Goal: Task Accomplishment & Management: Use online tool/utility

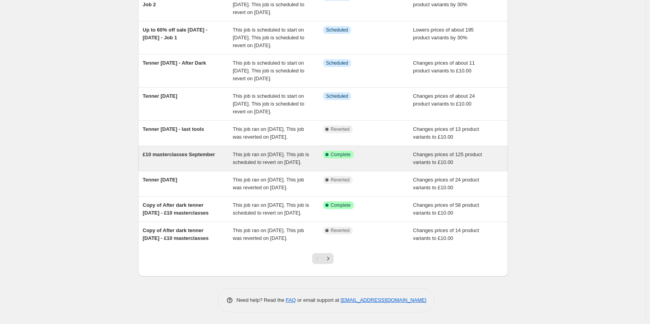
scroll to position [194, 0]
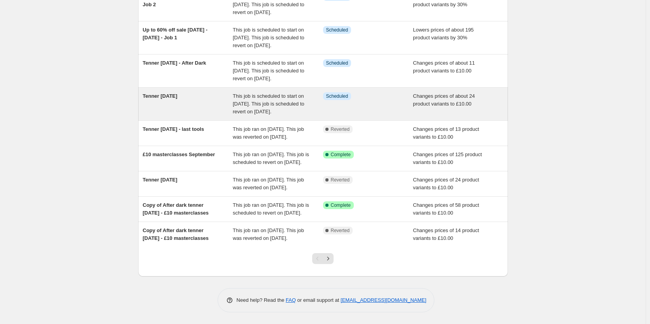
click at [186, 92] on div "Tenner [DATE]" at bounding box center [188, 103] width 90 height 23
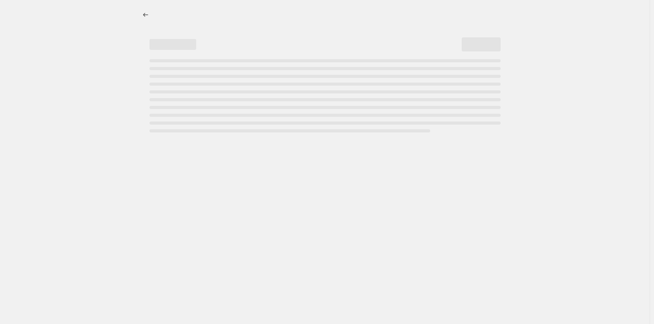
select select "no_change"
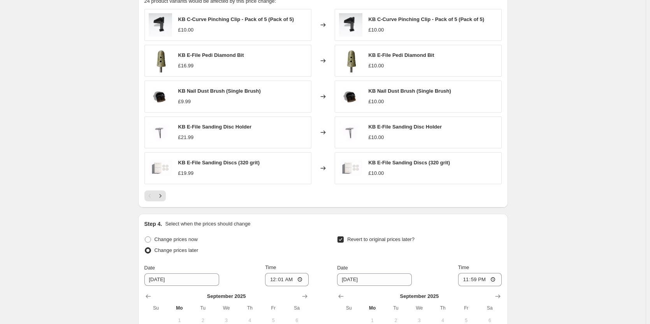
scroll to position [506, 0]
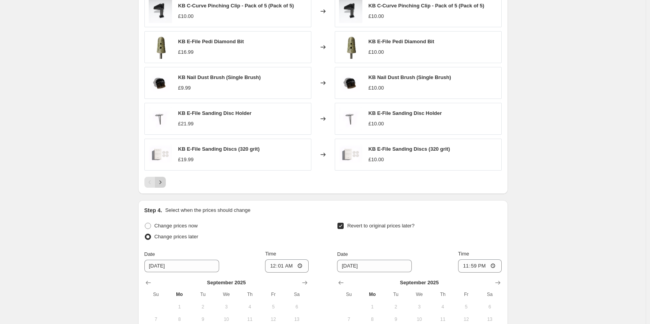
click at [161, 184] on icon "Next" at bounding box center [160, 182] width 8 height 8
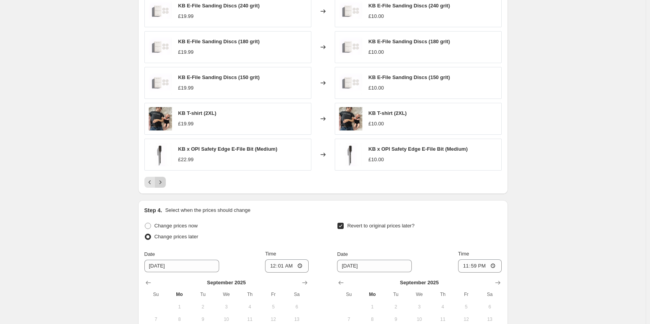
click at [161, 182] on icon "Next" at bounding box center [160, 182] width 8 height 8
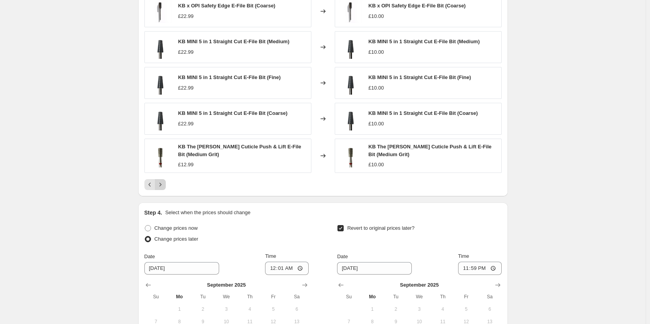
click at [164, 188] on icon "Next" at bounding box center [160, 185] width 8 height 8
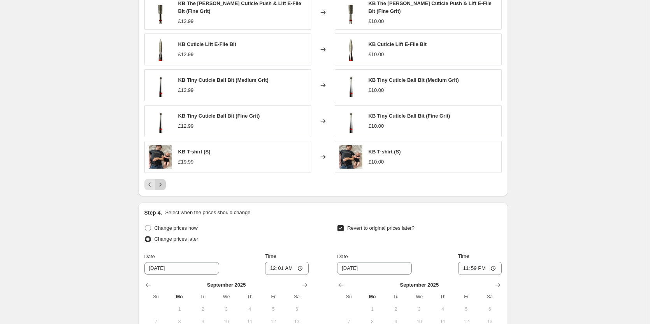
click at [165, 187] on button "Next" at bounding box center [160, 184] width 11 height 11
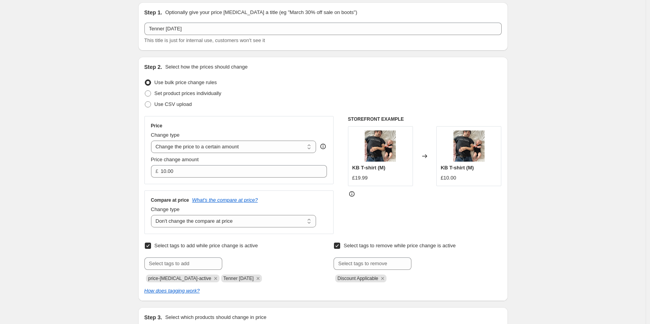
scroll to position [0, 0]
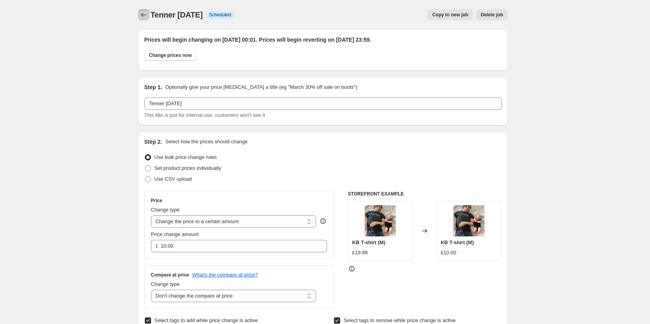
click at [146, 18] on icon "Price change jobs" at bounding box center [144, 15] width 8 height 8
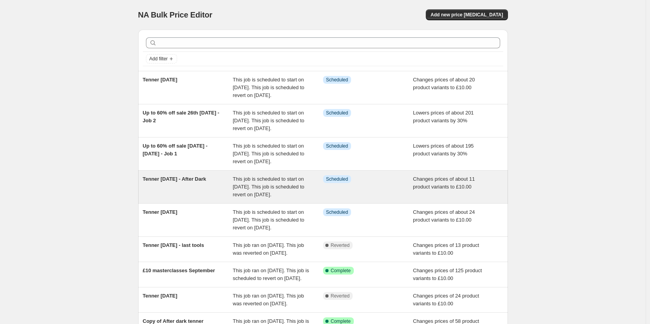
click at [189, 198] on div "Tenner [DATE] - After Dark" at bounding box center [188, 186] width 90 height 23
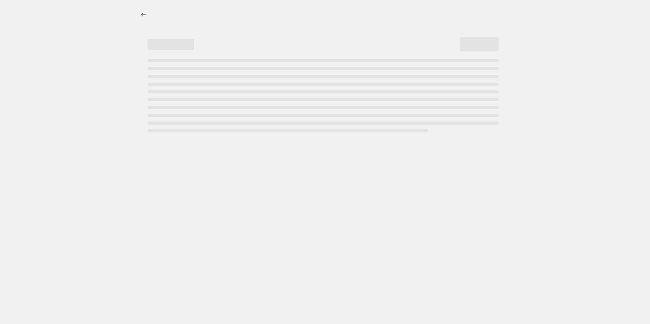
select select "no_change"
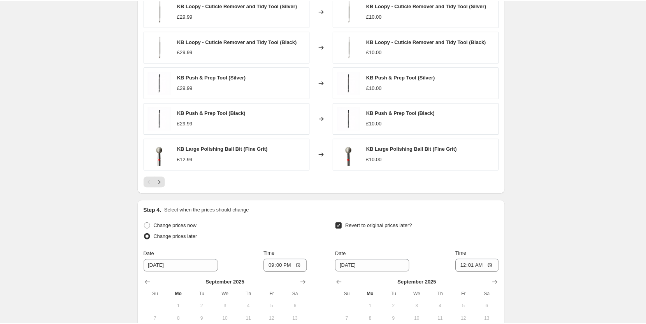
scroll to position [467, 0]
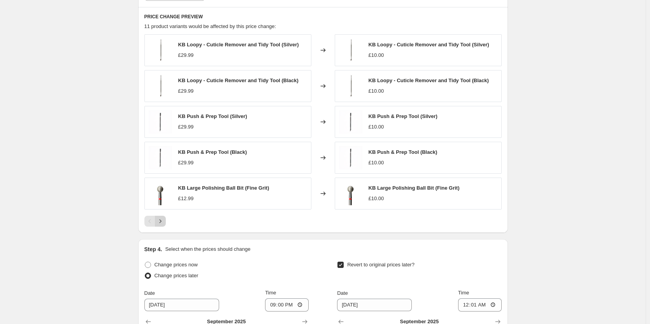
click at [164, 222] on icon "Next" at bounding box center [160, 221] width 8 height 8
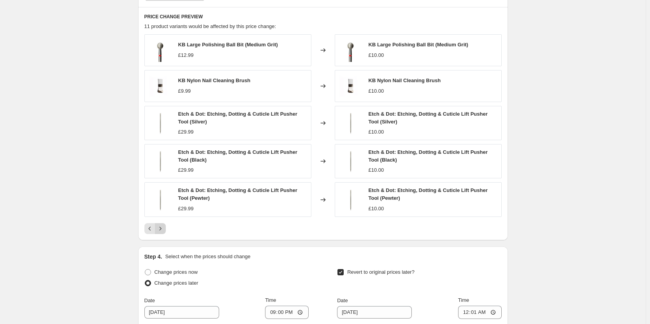
click at [164, 222] on div "KB Large Polishing Ball Bit (Medium Grit) £12.99 Changed to KB Large Polishing …" at bounding box center [322, 134] width 357 height 200
click at [161, 229] on icon "Next" at bounding box center [160, 228] width 2 height 4
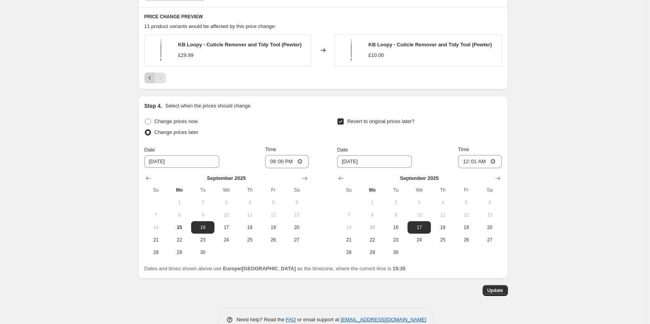
click at [150, 77] on icon "Previous" at bounding box center [150, 78] width 8 height 8
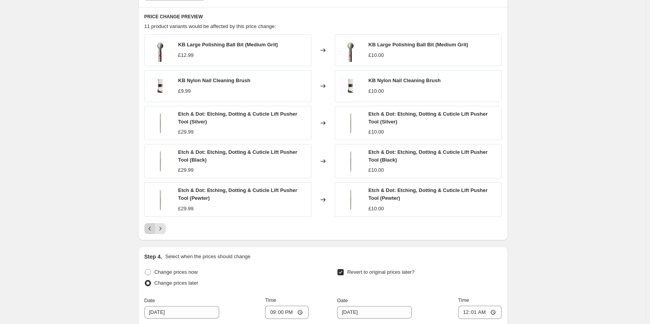
click at [153, 230] on icon "Previous" at bounding box center [150, 228] width 8 height 8
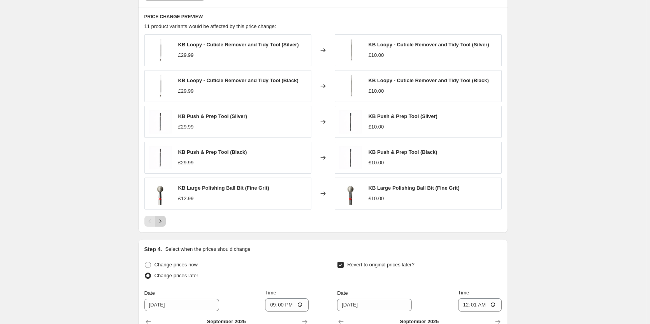
click at [164, 218] on icon "Next" at bounding box center [160, 221] width 8 height 8
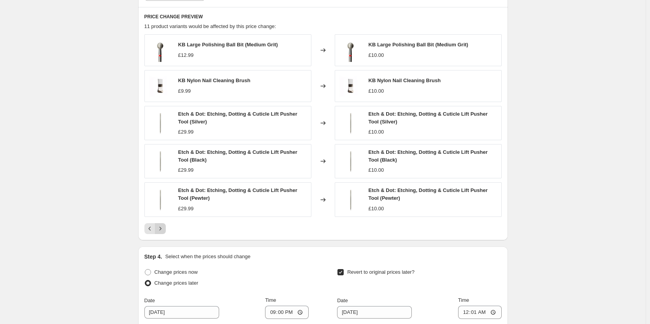
click at [163, 224] on button "Next" at bounding box center [160, 228] width 11 height 11
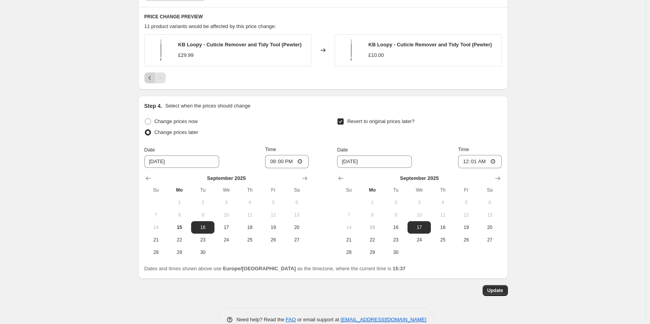
click at [152, 78] on icon "Previous" at bounding box center [150, 78] width 8 height 8
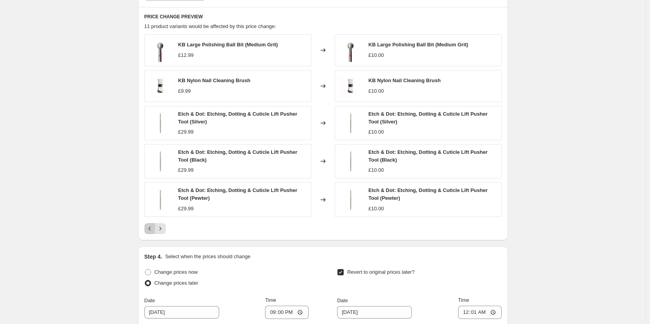
click at [151, 225] on icon "Previous" at bounding box center [150, 228] width 8 height 8
